Goal: Task Accomplishment & Management: Complete application form

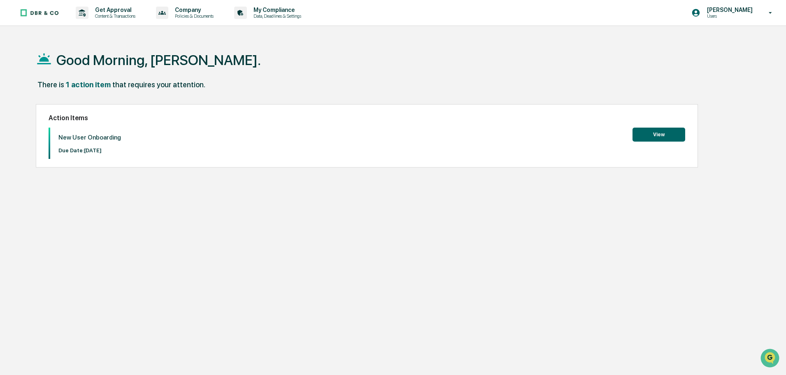
click at [656, 135] on button "View" at bounding box center [658, 135] width 53 height 14
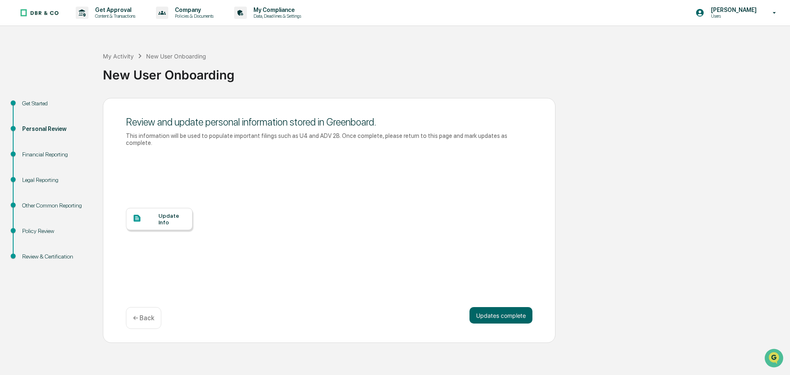
click at [54, 153] on div "Financial Reporting" at bounding box center [55, 154] width 67 height 9
click at [43, 155] on div "Financial Reporting" at bounding box center [55, 154] width 67 height 9
click at [502, 307] on button "Updates complete" at bounding box center [500, 315] width 63 height 16
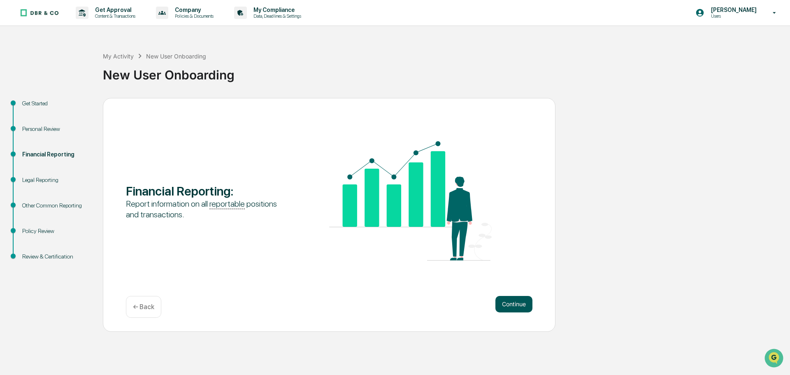
click at [524, 307] on button "Continue" at bounding box center [513, 304] width 37 height 16
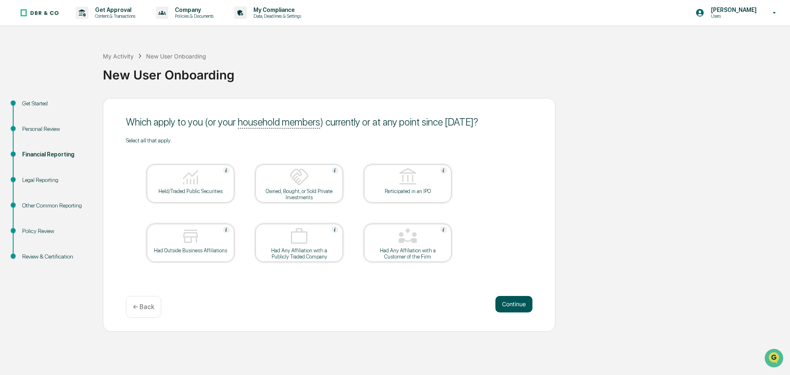
click at [505, 302] on button "Continue" at bounding box center [513, 304] width 37 height 16
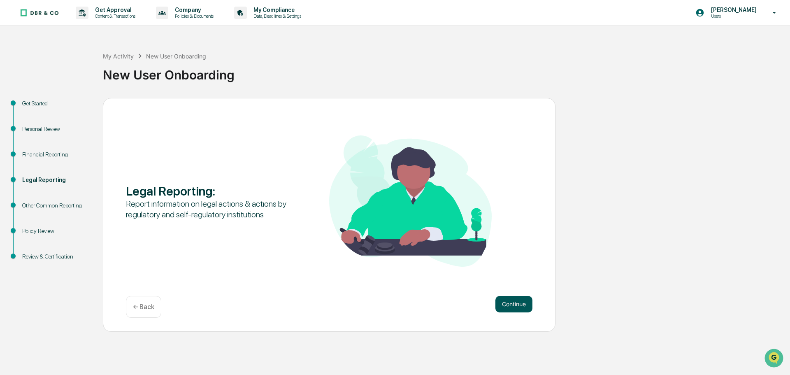
click at [508, 304] on button "Continue" at bounding box center [513, 304] width 37 height 16
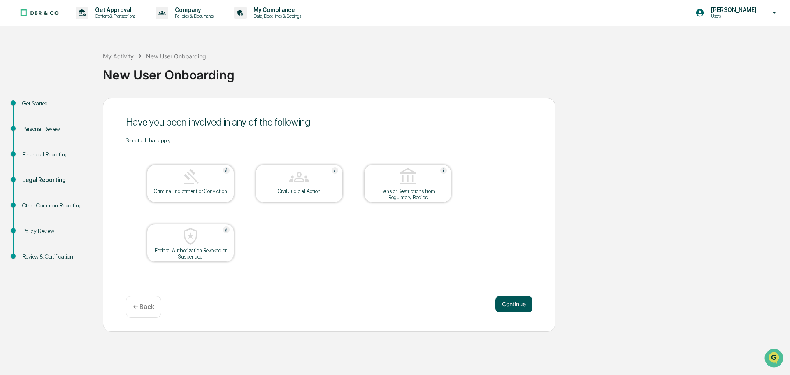
click at [517, 300] on button "Continue" at bounding box center [513, 304] width 37 height 16
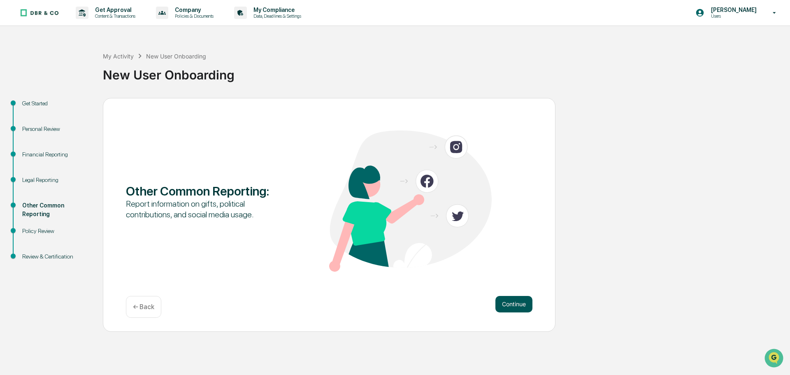
click at [515, 299] on button "Continue" at bounding box center [513, 304] width 37 height 16
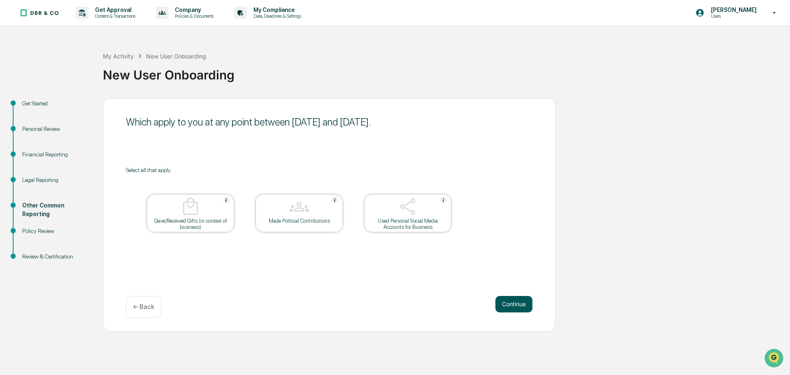
click at [515, 304] on button "Continue" at bounding box center [513, 304] width 37 height 16
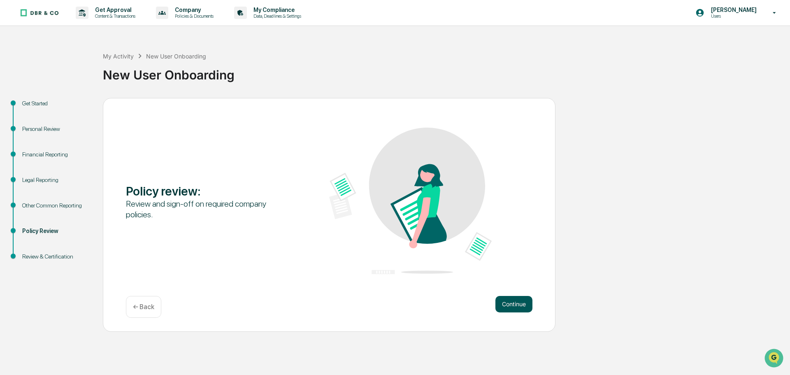
click at [508, 308] on button "Continue" at bounding box center [513, 304] width 37 height 16
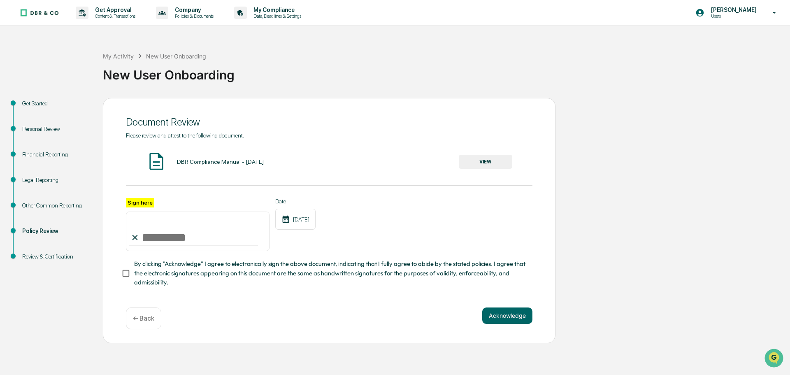
click at [482, 160] on button "VIEW" at bounding box center [485, 162] width 53 height 14
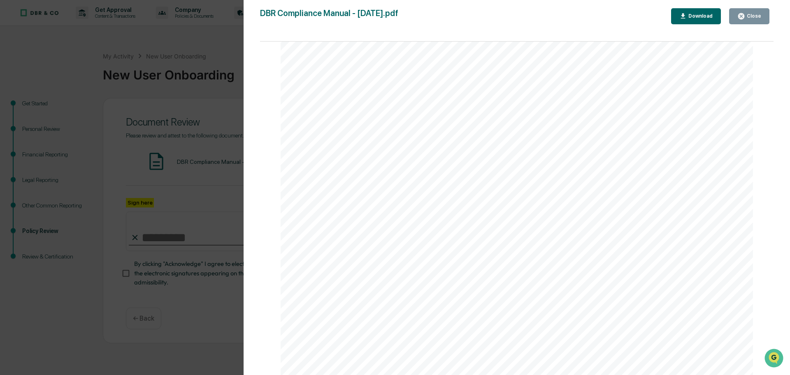
scroll to position [81952, 0]
drag, startPoint x: 750, startPoint y: 10, endPoint x: 752, endPoint y: 16, distance: 5.7
click at [752, 16] on button "Close" at bounding box center [749, 16] width 40 height 16
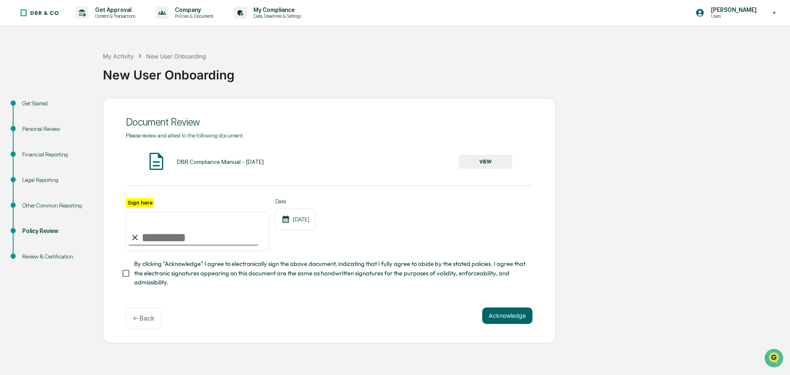
click at [147, 237] on input "Sign here" at bounding box center [198, 230] width 144 height 39
type input "**********"
click at [514, 318] on button "Acknowledge" at bounding box center [507, 315] width 50 height 16
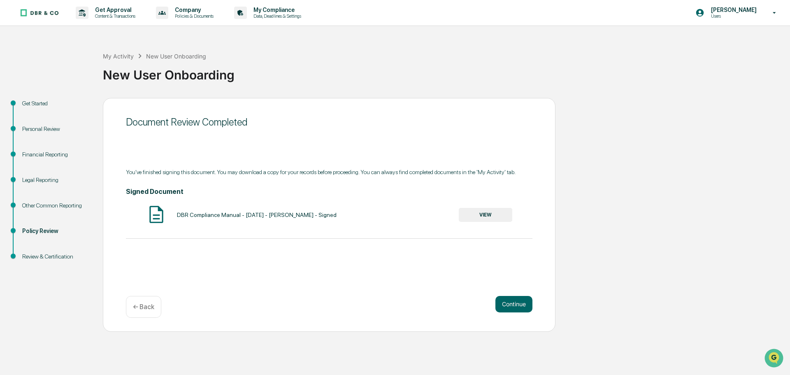
click at [40, 253] on div "Review & Certification" at bounding box center [55, 256] width 67 height 9
click at [522, 306] on button "Continue" at bounding box center [513, 304] width 37 height 16
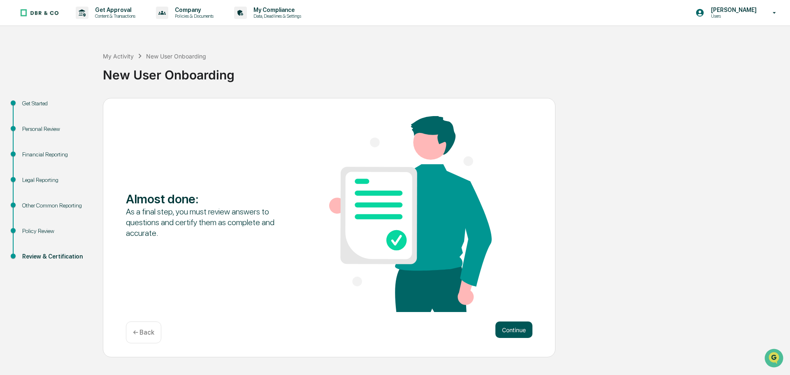
click at [511, 332] on button "Continue" at bounding box center [513, 329] width 37 height 16
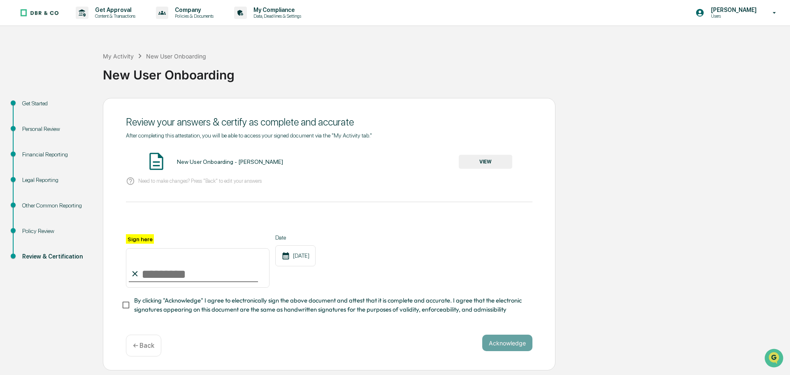
click at [487, 160] on button "VIEW" at bounding box center [485, 162] width 53 height 14
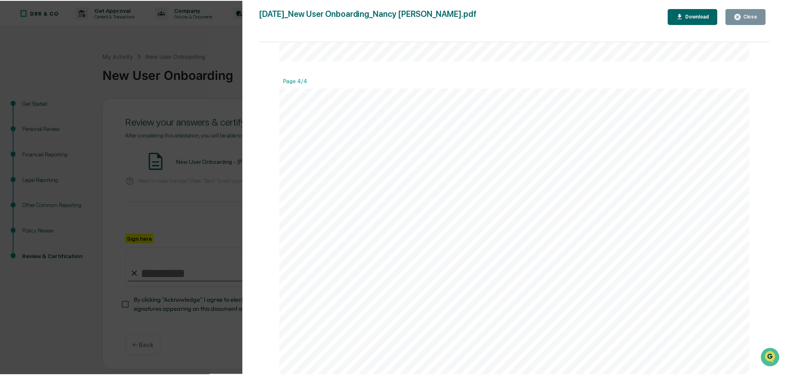
scroll to position [2437, 0]
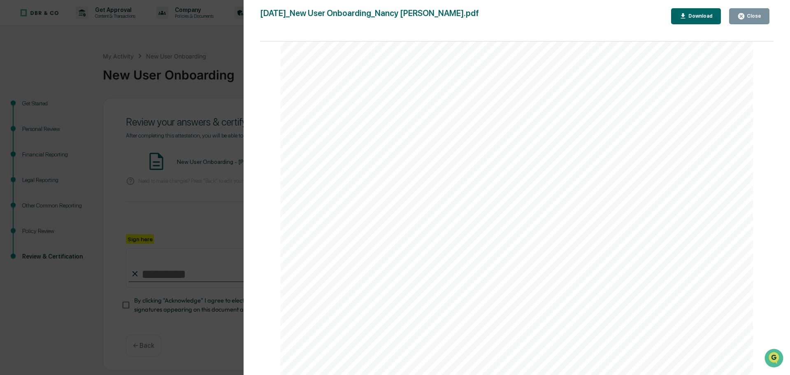
drag, startPoint x: 765, startPoint y: 19, endPoint x: 716, endPoint y: 41, distance: 53.9
click at [764, 19] on button "Close" at bounding box center [749, 16] width 40 height 16
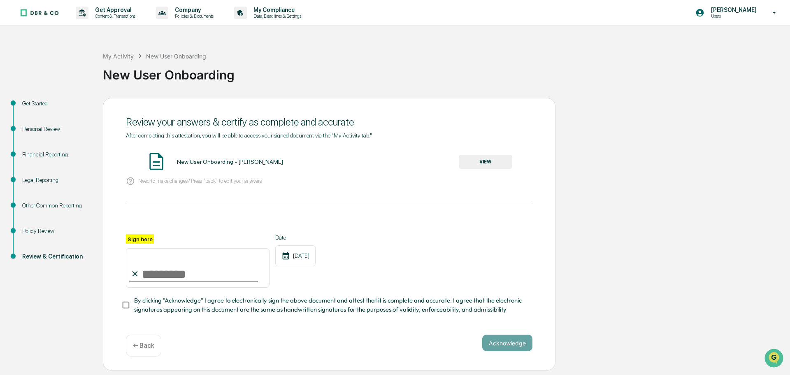
click at [154, 278] on input "Sign here" at bounding box center [198, 267] width 144 height 39
type input "**********"
click at [515, 350] on button "Acknowledge" at bounding box center [507, 342] width 50 height 16
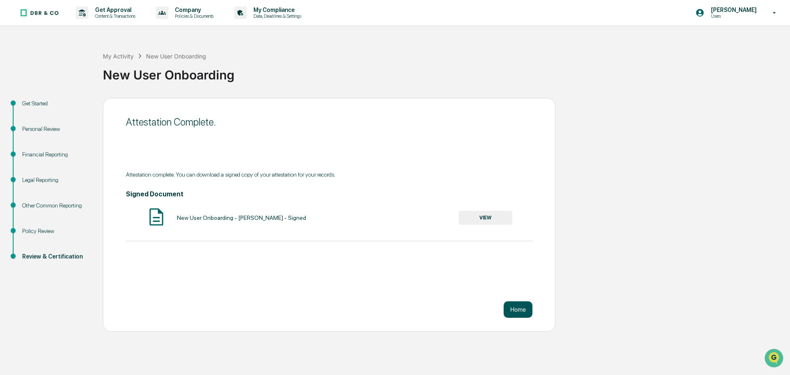
click at [518, 316] on button "Home" at bounding box center [517, 309] width 29 height 16
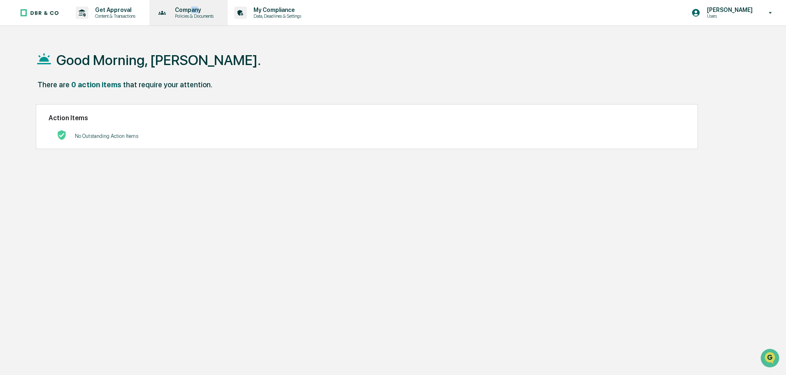
drag, startPoint x: 195, startPoint y: 12, endPoint x: 200, endPoint y: 11, distance: 5.8
click at [200, 11] on p "Company" at bounding box center [192, 10] width 49 height 7
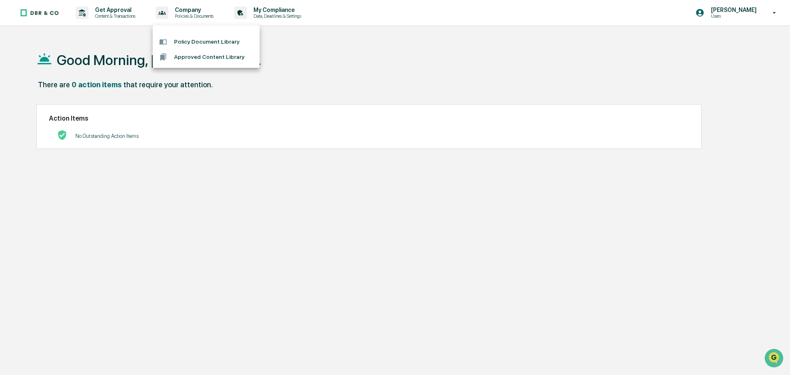
click at [334, 60] on div at bounding box center [395, 187] width 790 height 375
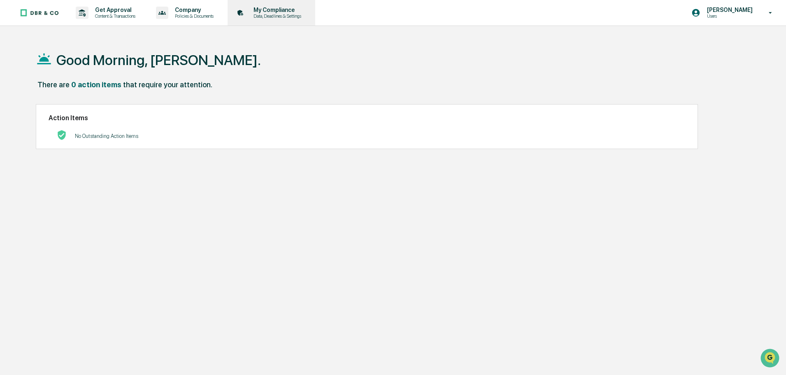
click at [290, 14] on p "Data, Deadlines & Settings" at bounding box center [276, 16] width 58 height 6
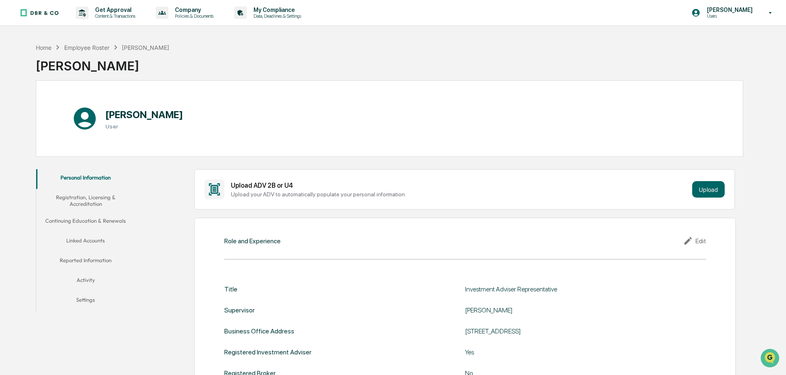
click at [91, 198] on button "Registration, Licensing & Accreditation" at bounding box center [85, 200] width 99 height 23
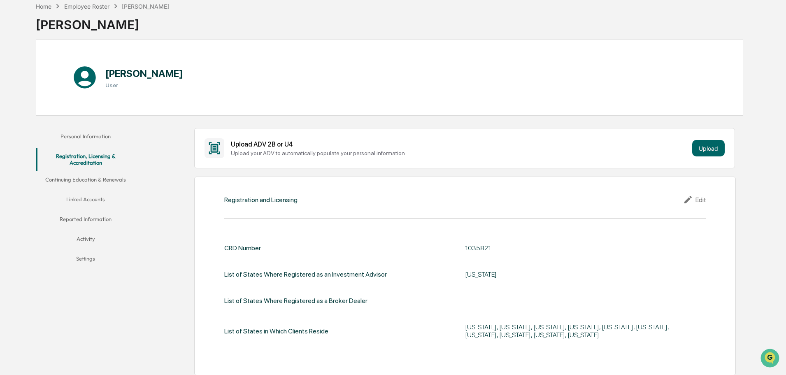
scroll to position [82, 0]
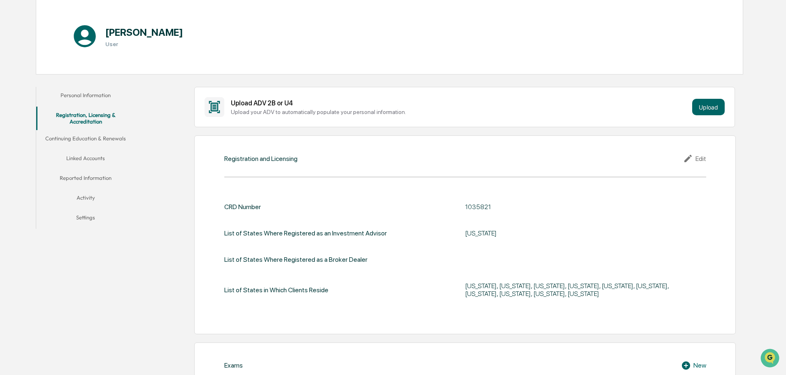
click at [92, 139] on button "Continuing Education & Renewals" at bounding box center [85, 140] width 99 height 20
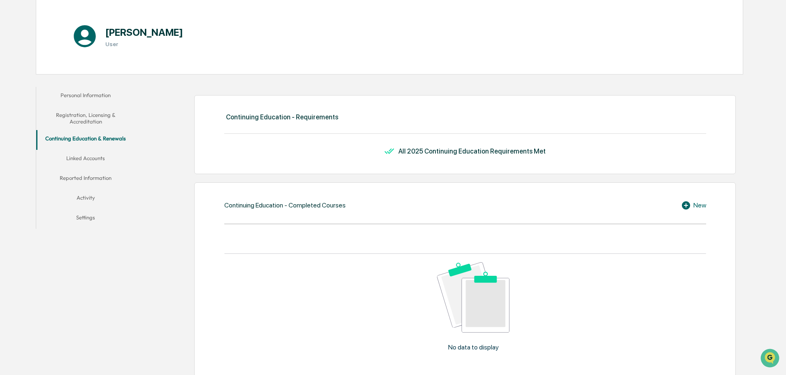
scroll to position [123, 0]
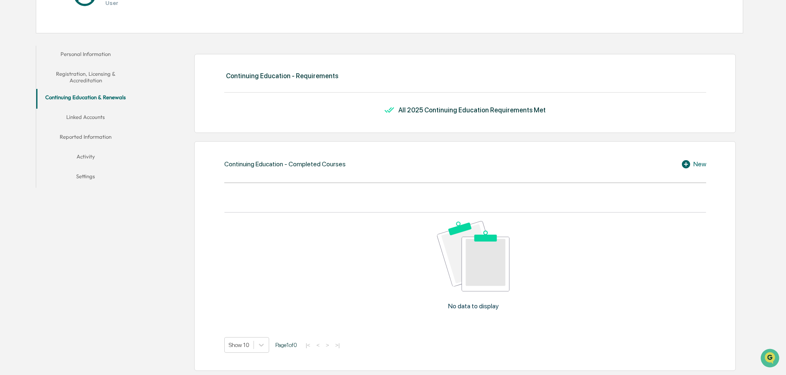
click at [97, 115] on button "Linked Accounts" at bounding box center [85, 119] width 99 height 20
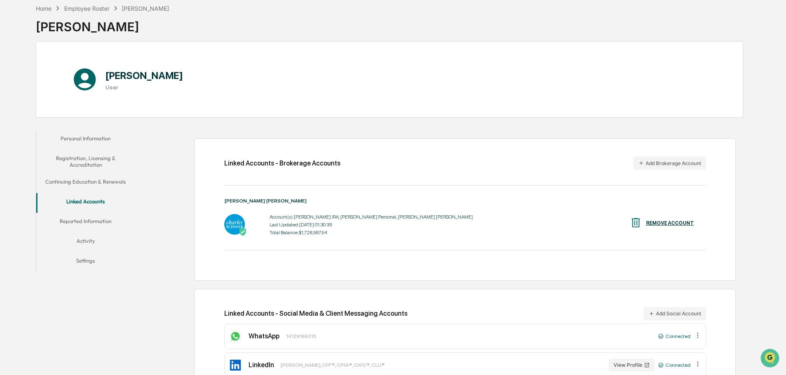
scroll to position [64, 0]
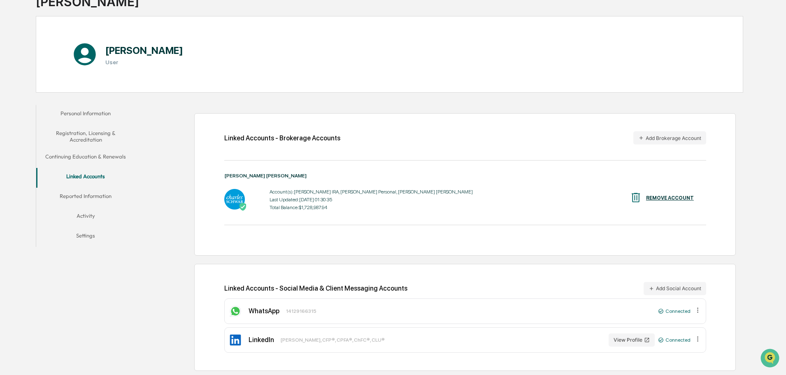
click at [91, 192] on button "Reported Information" at bounding box center [85, 198] width 99 height 20
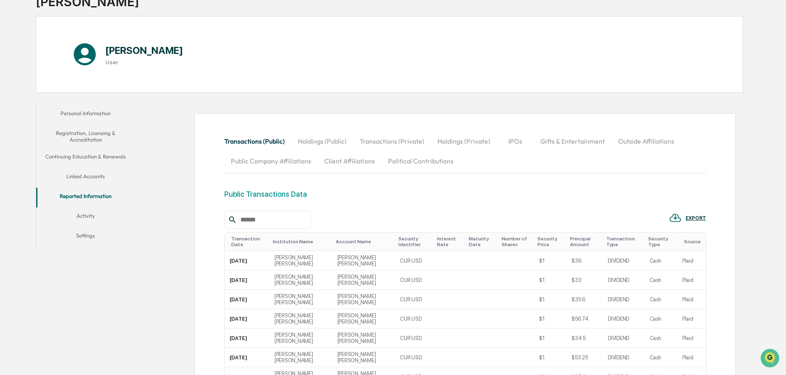
scroll to position [188, 0]
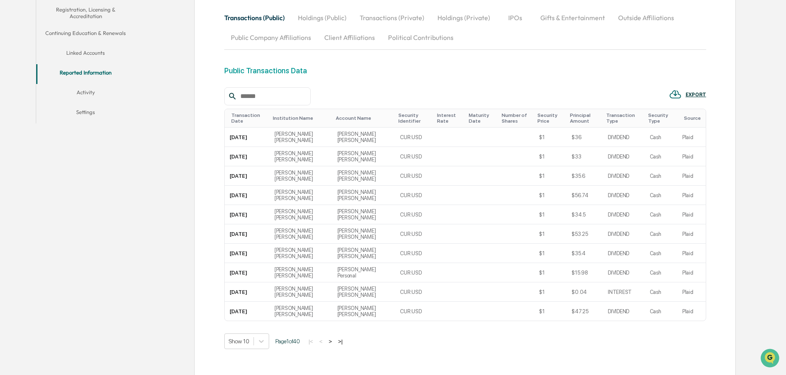
click at [83, 94] on button "Activity" at bounding box center [85, 94] width 99 height 20
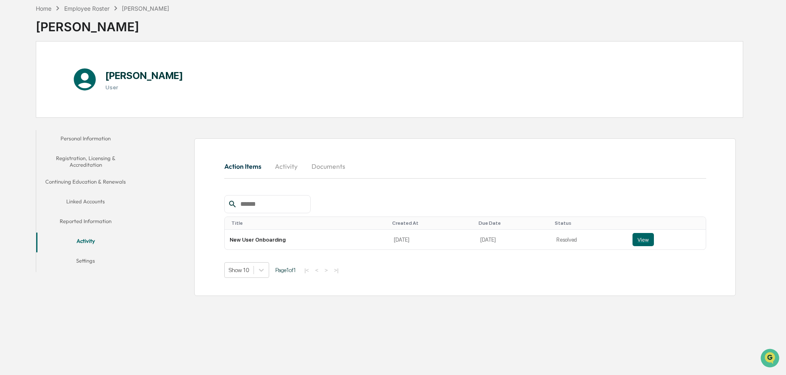
click at [87, 260] on button "Settings" at bounding box center [85, 262] width 99 height 20
